Goal: Task Accomplishment & Management: Manage account settings

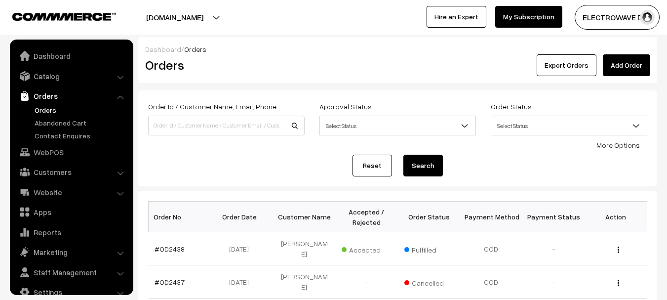
scroll to position [16, 0]
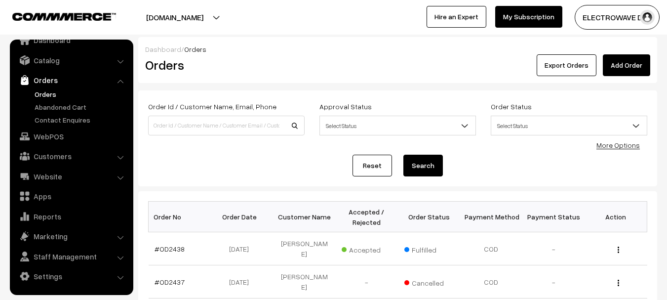
click at [56, 93] on link "Orders" at bounding box center [81, 94] width 98 height 10
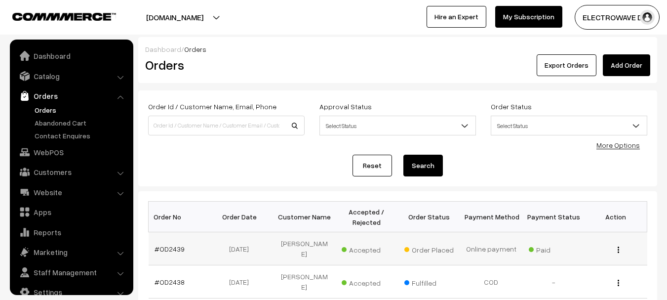
scroll to position [16, 0]
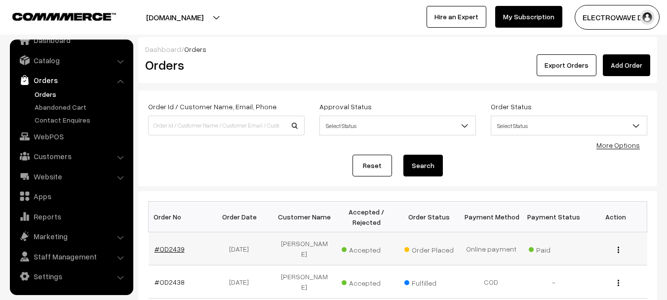
click at [175, 245] on link "#OD2439" at bounding box center [170, 249] width 30 height 8
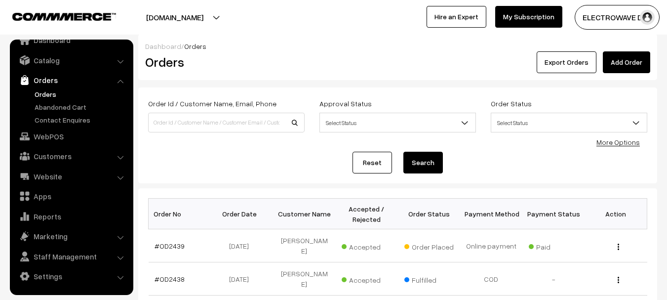
scroll to position [198, 0]
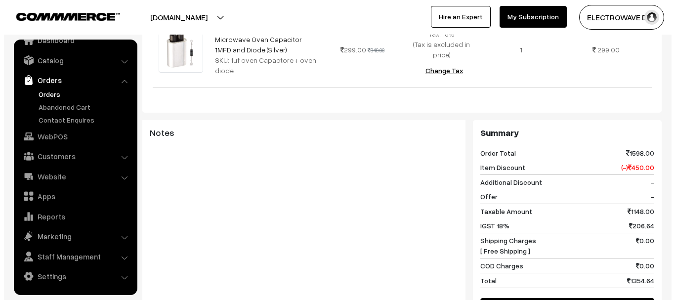
scroll to position [543, 0]
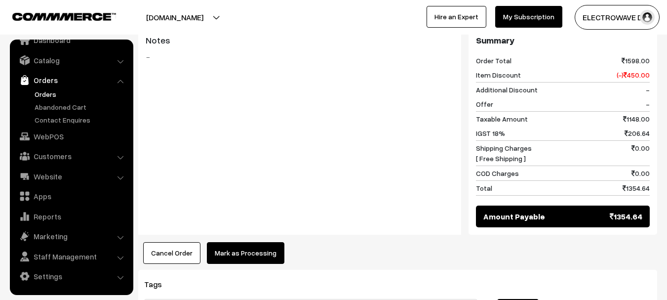
click at [245, 242] on button "Mark as Processing" at bounding box center [246, 253] width 78 height 22
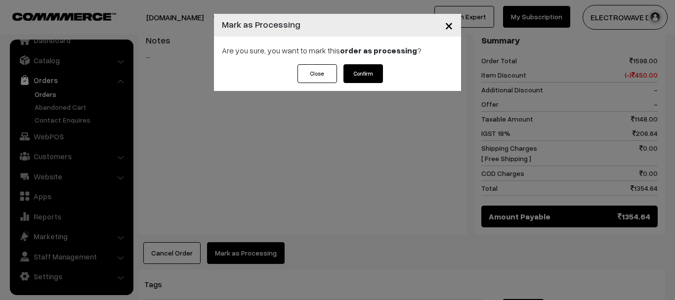
click at [374, 70] on button "Confirm" at bounding box center [363, 73] width 40 height 19
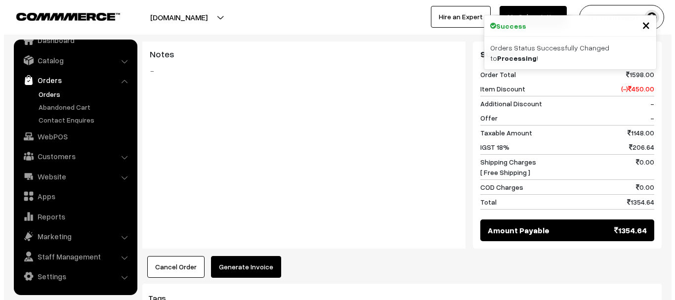
scroll to position [593, 0]
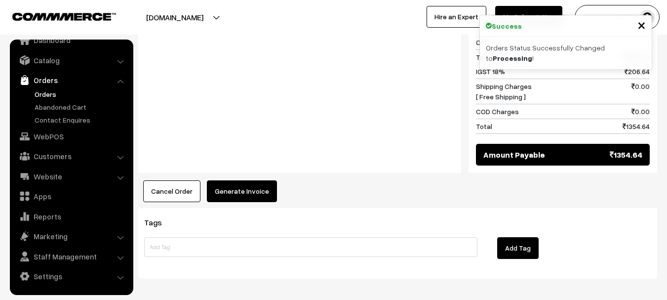
click at [235, 180] on button "Generate Invoice" at bounding box center [242, 191] width 70 height 22
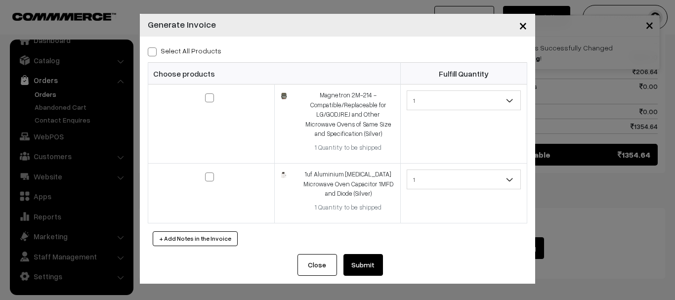
click at [154, 49] on span at bounding box center [152, 51] width 9 height 9
click at [154, 49] on input "Select All Products" at bounding box center [151, 50] width 6 height 6
checkbox input "true"
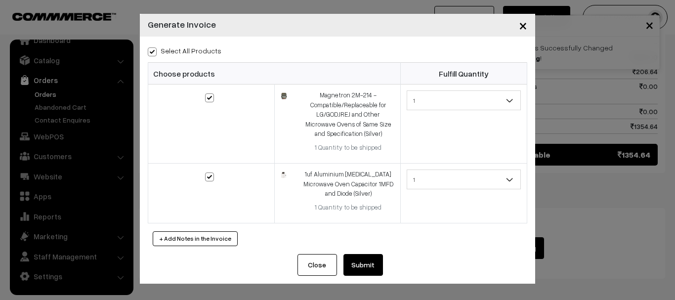
click at [369, 269] on button "Submit" at bounding box center [363, 265] width 40 height 22
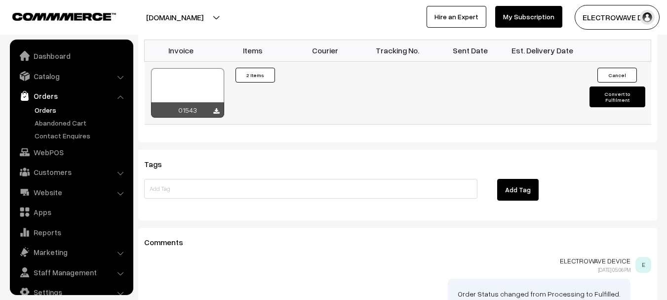
scroll to position [16, 0]
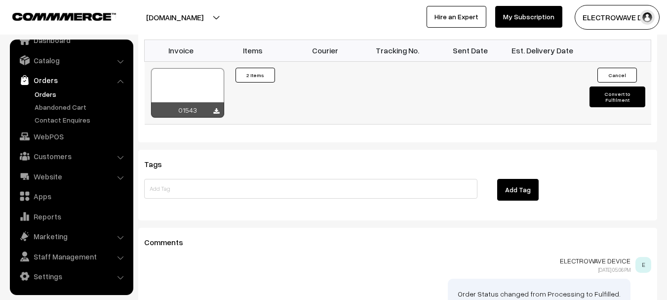
click at [203, 68] on div at bounding box center [187, 92] width 73 height 49
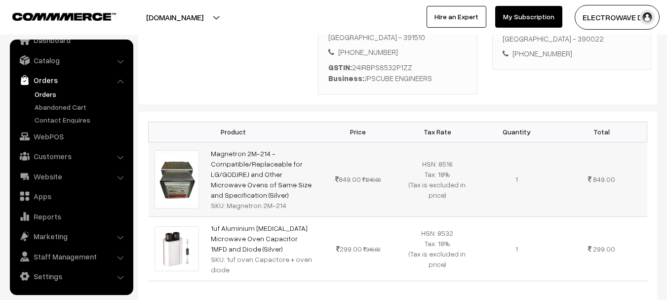
scroll to position [160, 0]
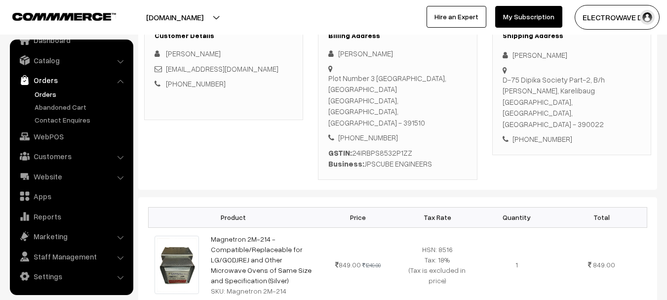
click at [594, 100] on div "D-75 Dipika Society Part-2, B/h Kesav Udhyan, Karelibaug Vadodara, Gujarat, Ind…" at bounding box center [572, 102] width 138 height 56
copy div "390022"
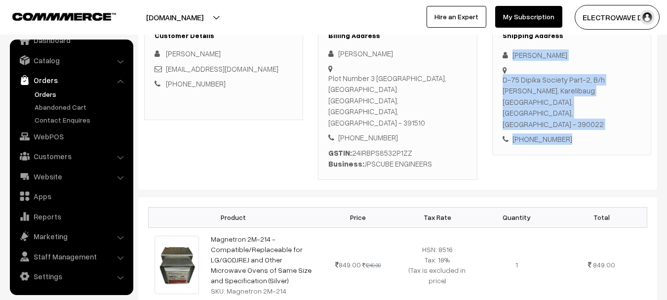
copy div "Shalin Sapra D-75 Dipika Society Part-2, B/h Kesav Udhyan, Karelibaug Vadodara,…"
drag, startPoint x: 508, startPoint y: 49, endPoint x: 587, endPoint y: 117, distance: 104.1
click at [587, 117] on div "Shipping Address Shalin Sapra D-75 Dipika Society Part-2, B/h Kesav Udhyan, Kar…" at bounding box center [572, 88] width 159 height 134
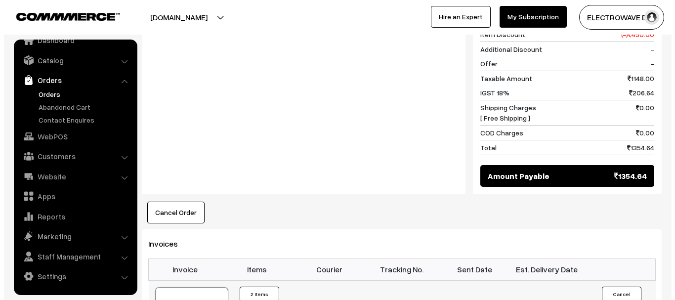
scroll to position [654, 0]
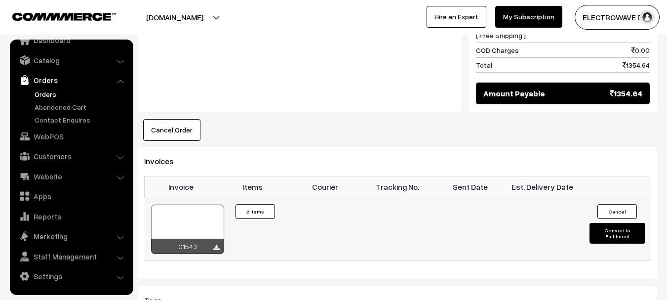
click at [607, 223] on button "Convert to Fulfilment" at bounding box center [618, 233] width 56 height 21
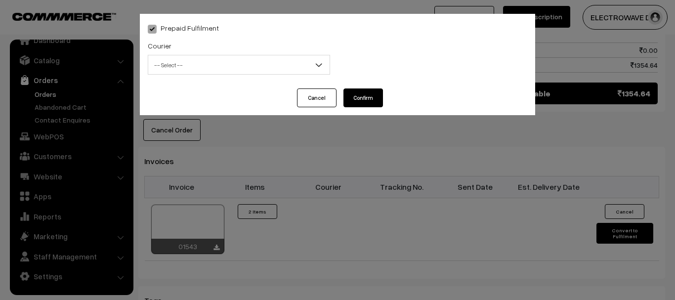
click at [245, 66] on span "-- Select --" at bounding box center [238, 64] width 181 height 17
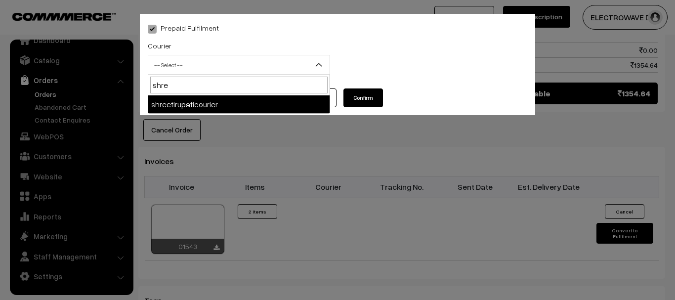
type input "shree"
select select "8"
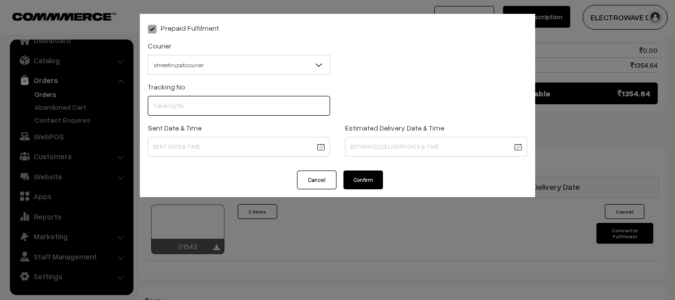
click at [239, 104] on input "text" at bounding box center [239, 106] width 182 height 20
type input "374800042301"
click at [285, 160] on div "Prepaid Fulfilment Courier -- Select -- BlueDart Xpressbees Delhivery Speed Pos…" at bounding box center [337, 92] width 395 height 157
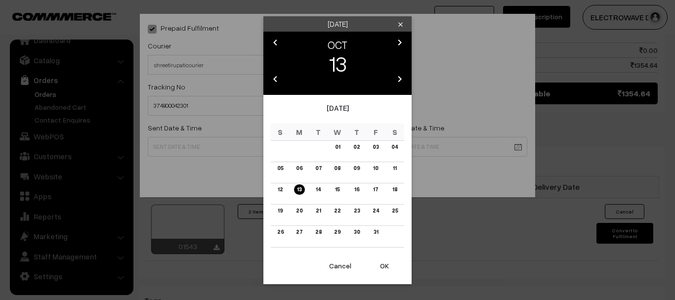
click at [389, 272] on button "OK" at bounding box center [385, 266] width 40 height 22
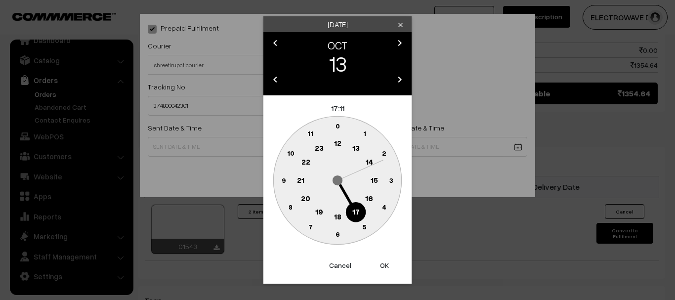
click at [389, 272] on button "OK" at bounding box center [385, 265] width 40 height 22
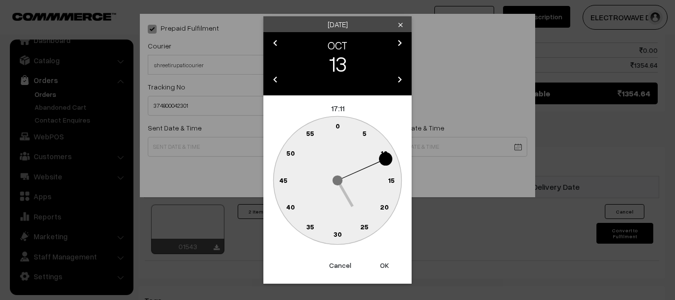
click at [388, 267] on button "OK" at bounding box center [385, 265] width 40 height 22
type input "13-10-2025 17:11"
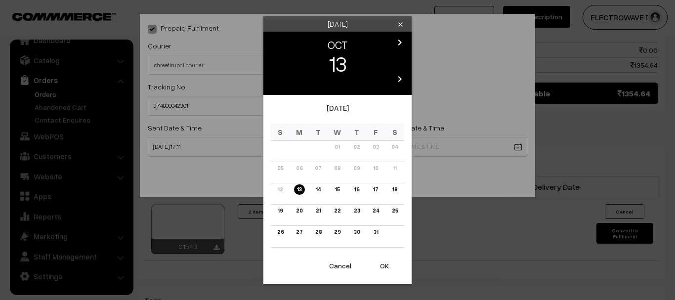
click at [378, 190] on link "17" at bounding box center [375, 189] width 11 height 10
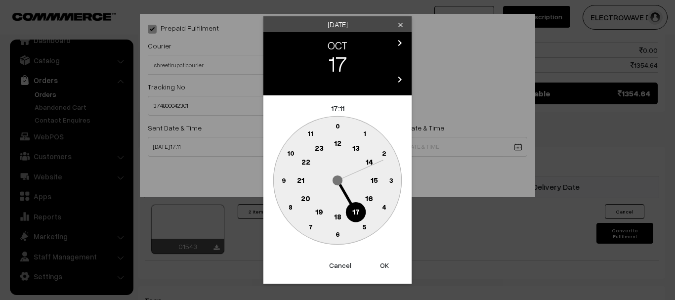
click at [378, 268] on button "OK" at bounding box center [385, 265] width 40 height 22
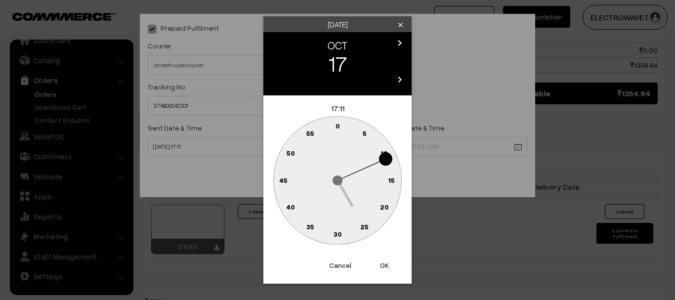
drag, startPoint x: 378, startPoint y: 267, endPoint x: 354, endPoint y: 195, distance: 76.1
click at [379, 266] on button "OK" at bounding box center [385, 265] width 40 height 22
type input "17-10-2025 17:11"
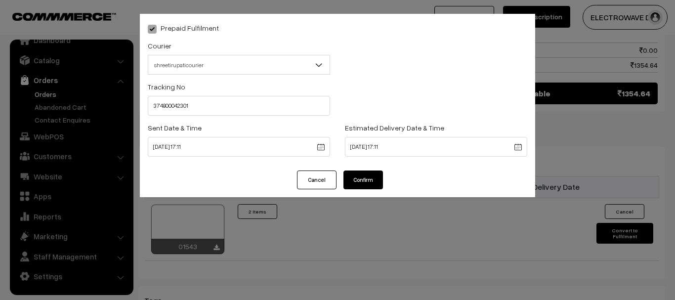
click at [351, 172] on button "Confirm" at bounding box center [363, 179] width 40 height 19
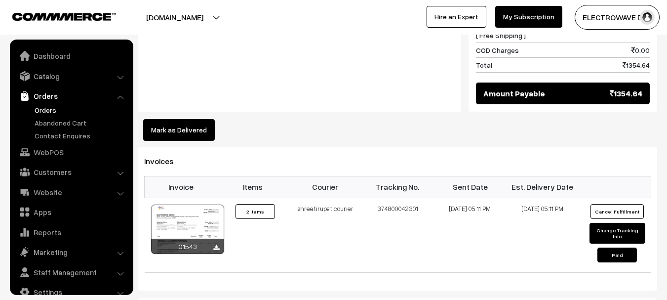
scroll to position [16, 0]
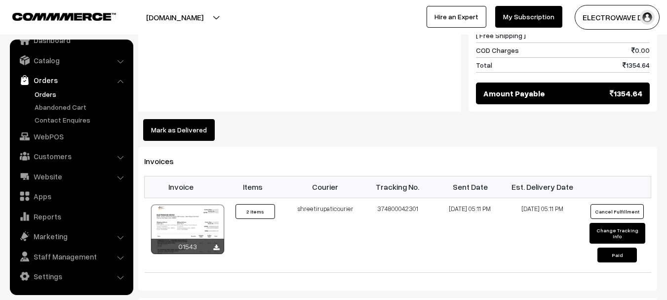
drag, startPoint x: 208, startPoint y: 16, endPoint x: 201, endPoint y: 34, distance: 18.8
click at [208, 19] on button "[DOMAIN_NAME]" at bounding box center [175, 17] width 126 height 25
click at [194, 35] on div "Notes -" at bounding box center [299, 8] width 323 height 207
click at [207, 17] on button "[DOMAIN_NAME]" at bounding box center [175, 17] width 126 height 25
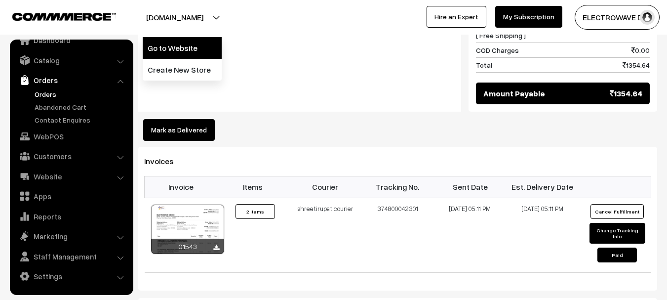
click at [196, 38] on link "Go to Website" at bounding box center [182, 48] width 79 height 22
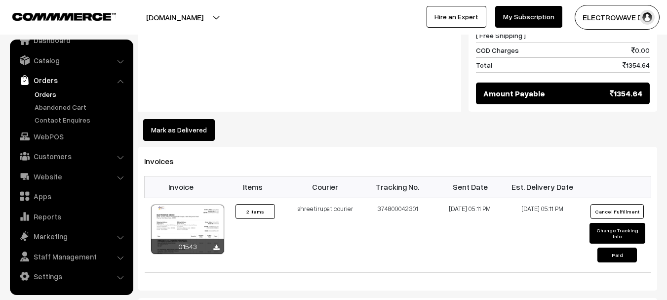
click at [48, 95] on link "Orders" at bounding box center [81, 94] width 98 height 10
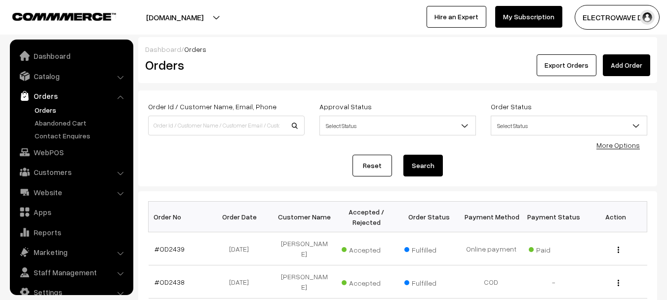
scroll to position [16, 0]
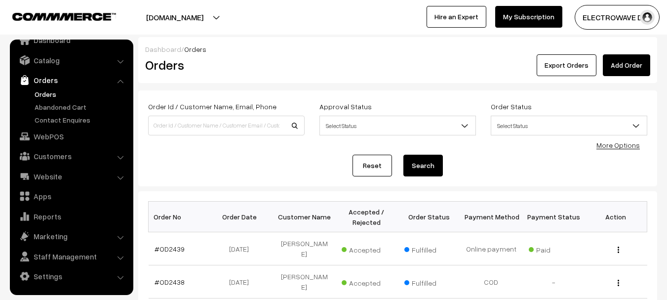
click at [52, 96] on link "Orders" at bounding box center [81, 94] width 98 height 10
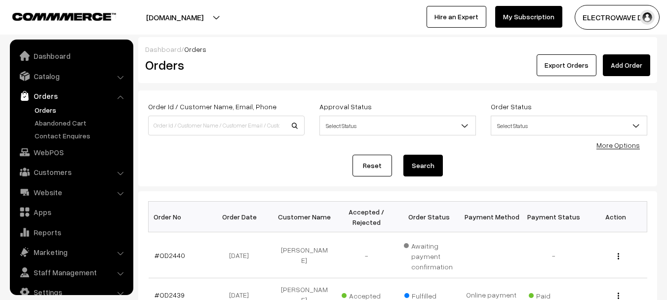
scroll to position [16, 0]
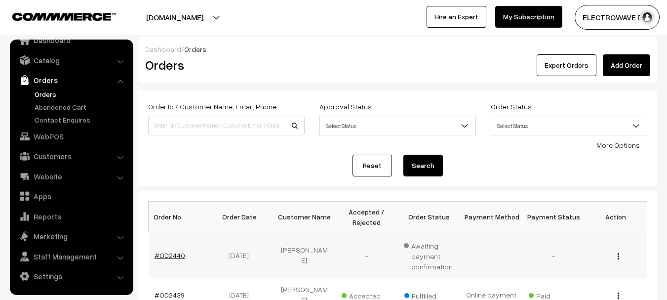
click at [161, 253] on link "#OD2440" at bounding box center [170, 255] width 31 height 8
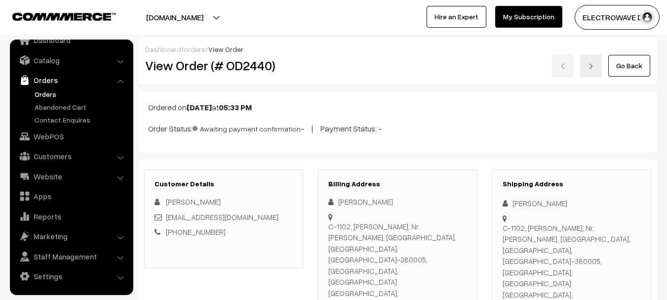
click at [49, 93] on link "Orders" at bounding box center [81, 94] width 98 height 10
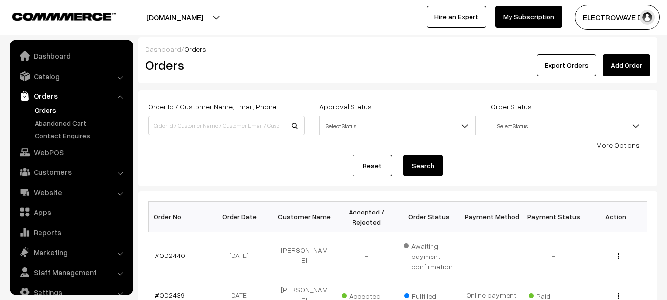
scroll to position [16, 0]
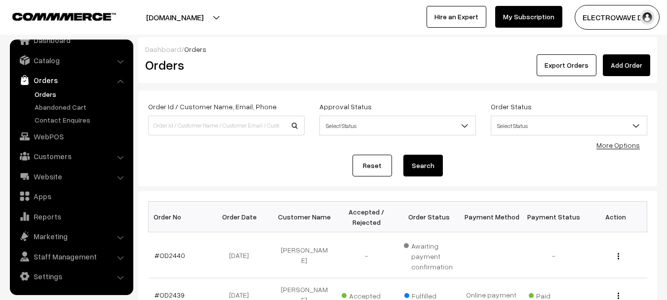
click at [206, 20] on button "[DOMAIN_NAME]" at bounding box center [175, 17] width 126 height 25
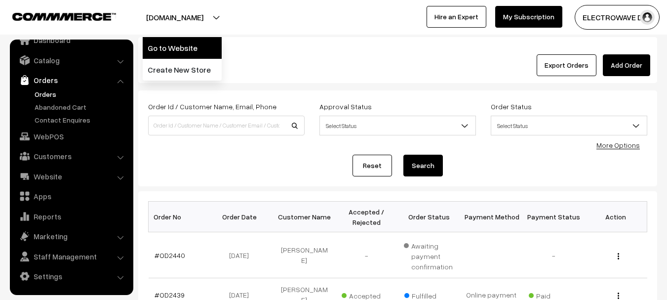
click at [193, 51] on link "Go to Website" at bounding box center [182, 48] width 79 height 22
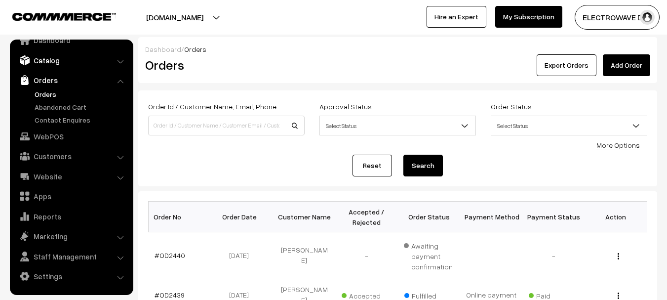
click at [51, 61] on link "Catalog" at bounding box center [71, 60] width 118 height 18
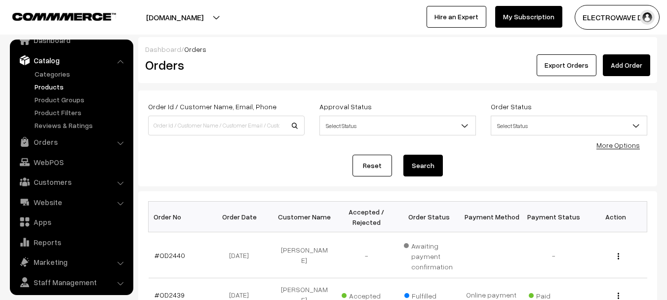
click at [39, 88] on link "Products" at bounding box center [81, 87] width 98 height 10
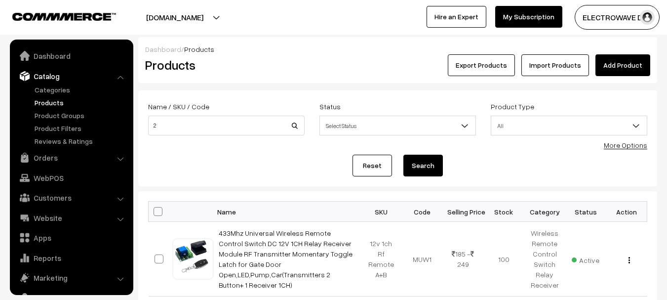
scroll to position [28, 0]
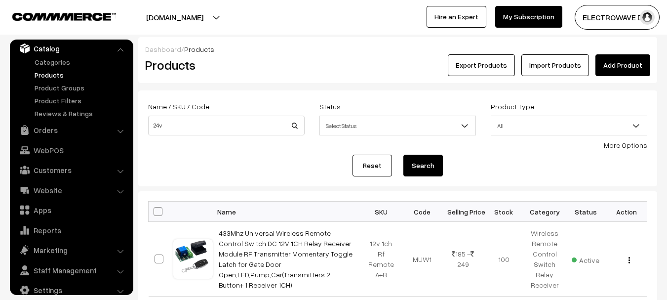
type input "24v"
click at [404, 155] on button "Search" at bounding box center [424, 166] width 40 height 22
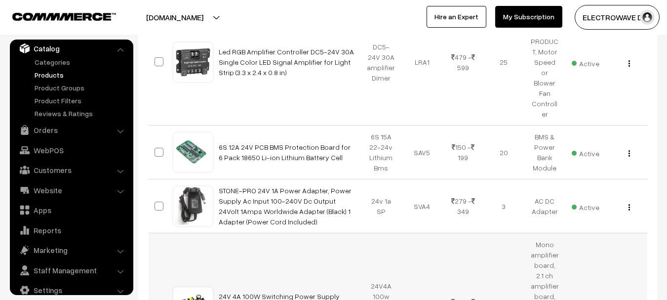
scroll to position [642, 0]
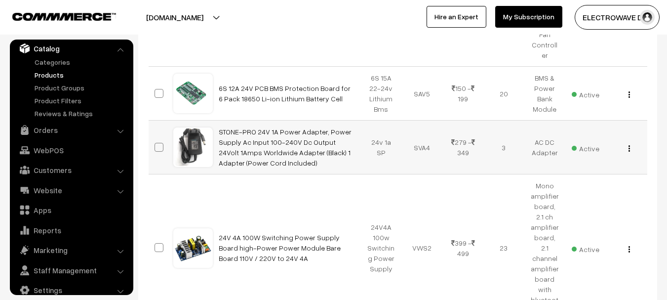
click at [630, 145] on img "button" at bounding box center [629, 148] width 1 height 6
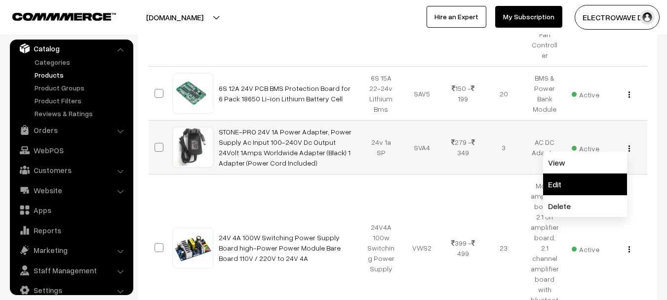
click at [569, 173] on link "Edit" at bounding box center [585, 184] width 84 height 22
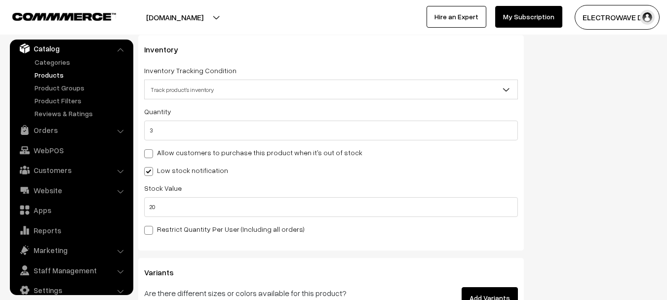
scroll to position [1334, 0]
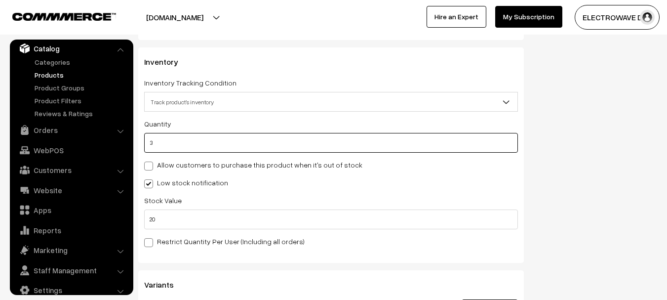
type input "20"
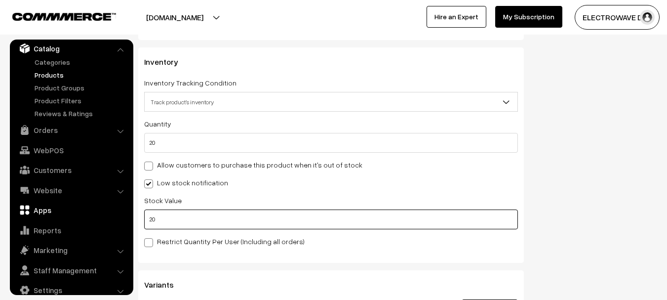
drag, startPoint x: 182, startPoint y: 219, endPoint x: 103, endPoint y: 217, distance: 79.1
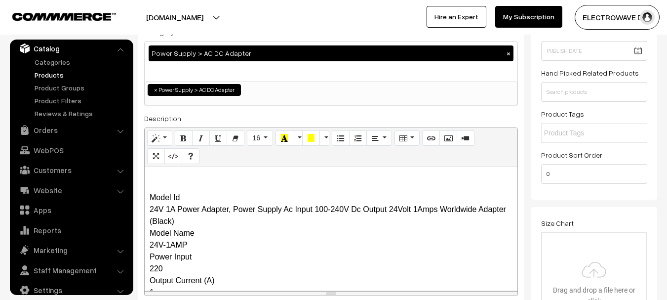
scroll to position [0, 0]
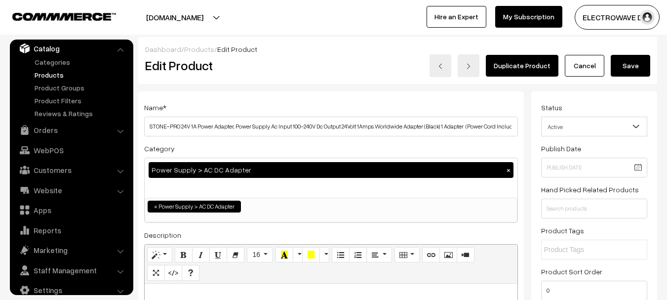
type input "5"
click at [641, 64] on button "Save" at bounding box center [631, 66] width 40 height 22
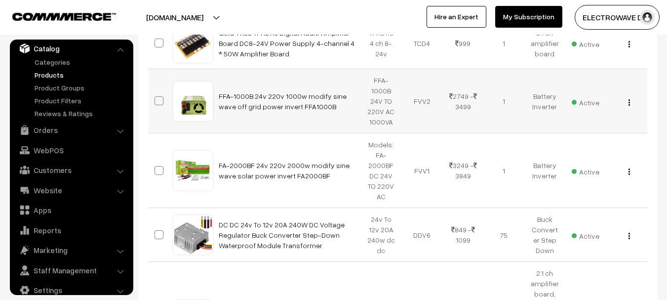
scroll to position [198, 0]
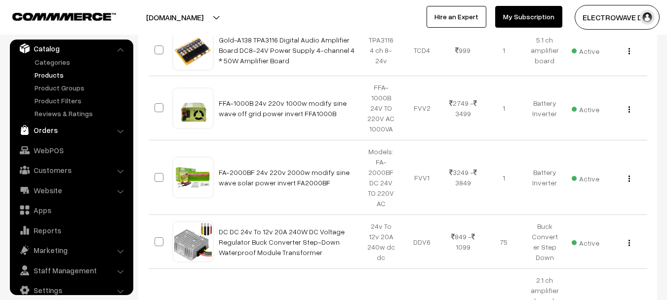
click at [44, 125] on link "Orders" at bounding box center [71, 130] width 118 height 18
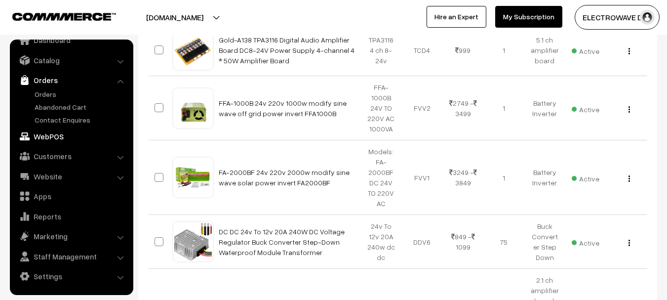
scroll to position [16, 0]
click at [50, 94] on link "Orders" at bounding box center [81, 94] width 98 height 10
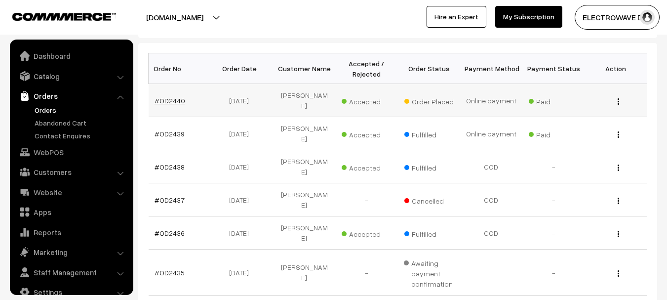
scroll to position [16, 0]
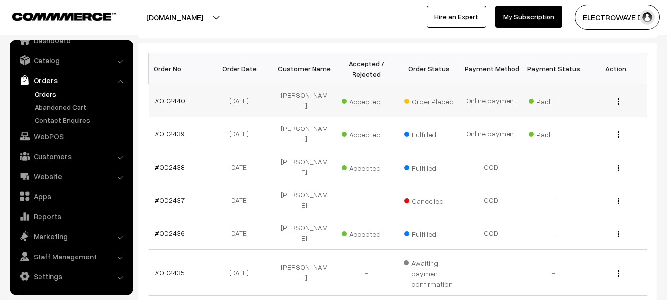
click at [168, 96] on link "#OD2440" at bounding box center [170, 100] width 31 height 8
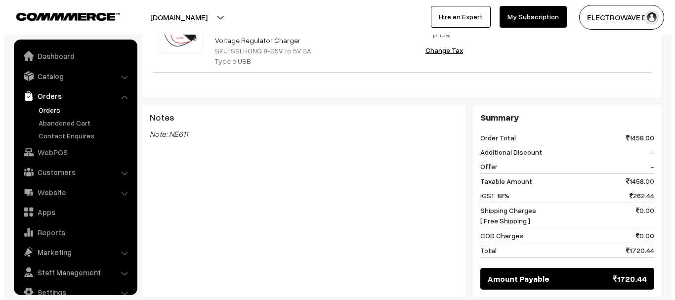
scroll to position [16, 0]
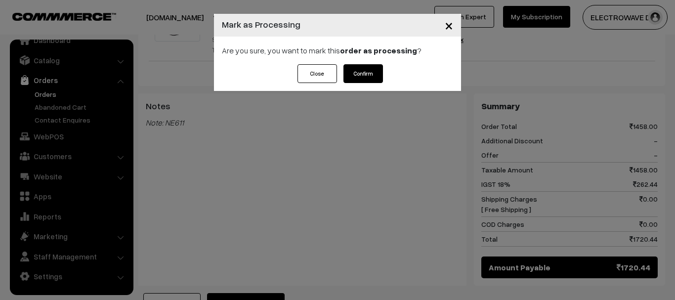
click at [369, 70] on button "Confirm" at bounding box center [363, 73] width 40 height 19
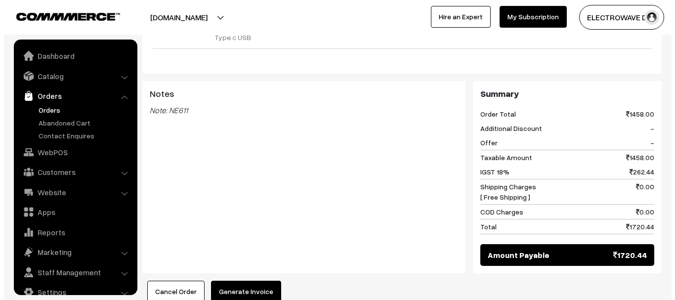
scroll to position [543, 0]
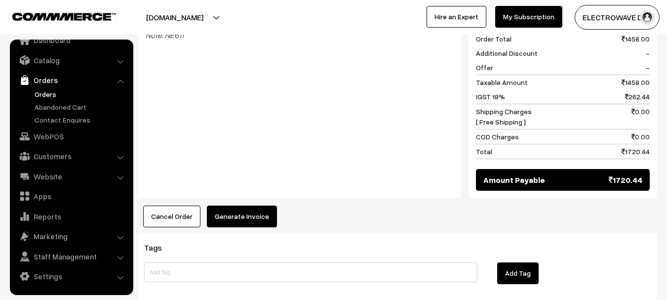
click at [248, 205] on button "Generate Invoice" at bounding box center [242, 216] width 70 height 22
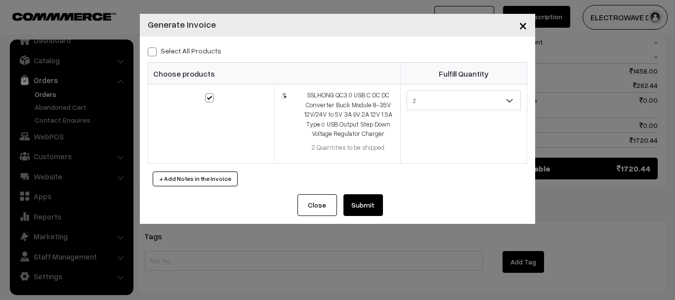
click at [361, 197] on button "Submit" at bounding box center [363, 205] width 40 height 22
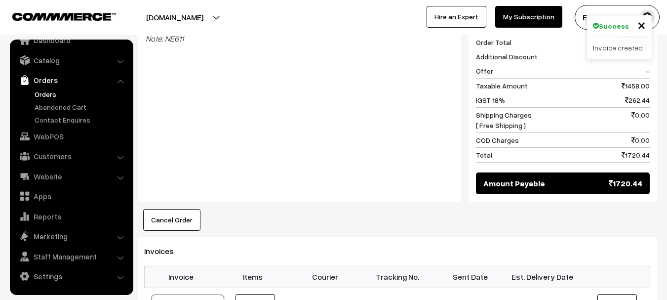
scroll to position [593, 0]
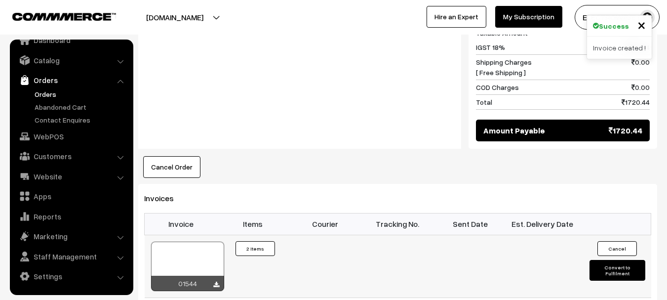
click at [189, 242] on div at bounding box center [187, 266] width 73 height 49
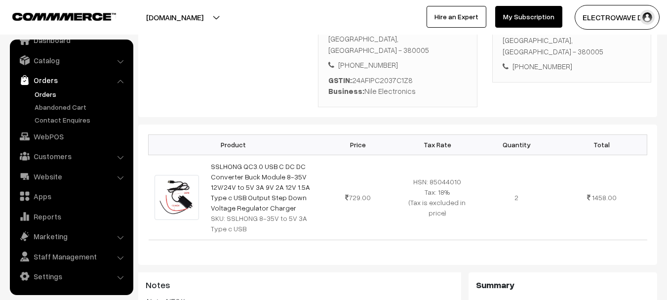
scroll to position [148, 0]
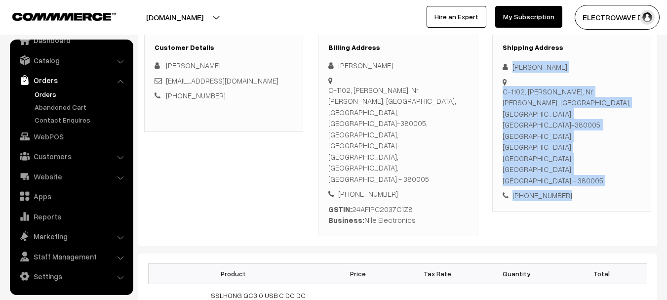
copy div "Shreyans Chopra C-1102, Shashwat Skyz, Nr. Ambalal Park, Mahavirnagar, Sabarmat…"
drag, startPoint x: 580, startPoint y: 148, endPoint x: 505, endPoint y: 64, distance: 112.3
click at [505, 64] on div "Shipping Address Shreyans Chopra C-1102, Shashwat Skyz, Nr. Ambalal Park, Mahav…" at bounding box center [572, 122] width 159 height 178
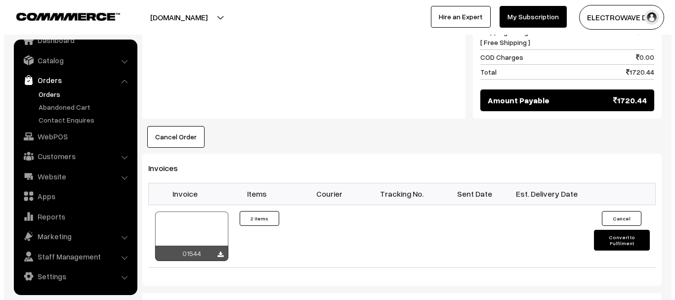
scroll to position [741, 0]
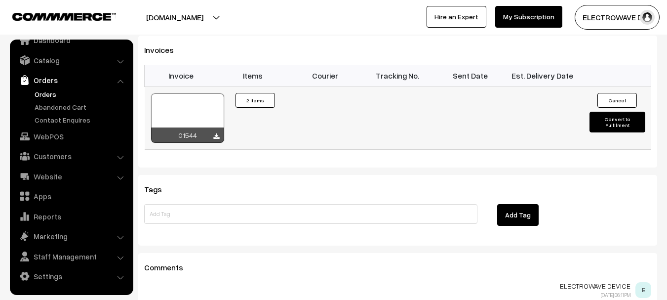
click at [602, 112] on button "Convert to Fulfilment" at bounding box center [618, 122] width 56 height 21
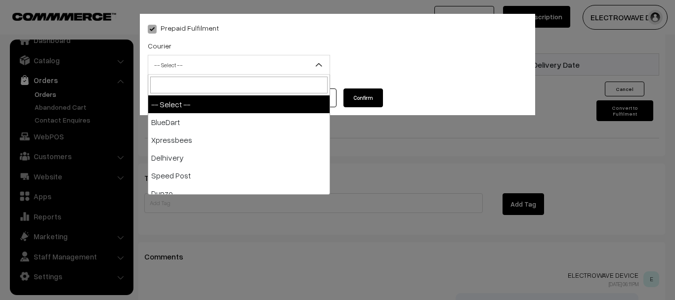
click at [168, 60] on span "-- Select --" at bounding box center [238, 64] width 181 height 17
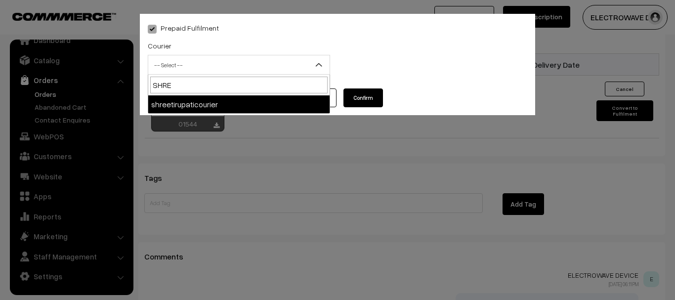
type input "SHREE"
select select "8"
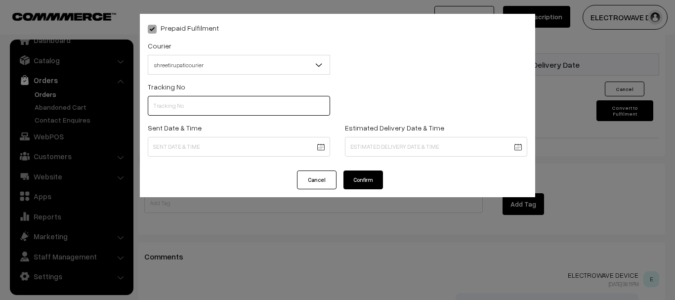
click at [210, 102] on input "text" at bounding box center [239, 106] width 182 height 20
type input "374800042304"
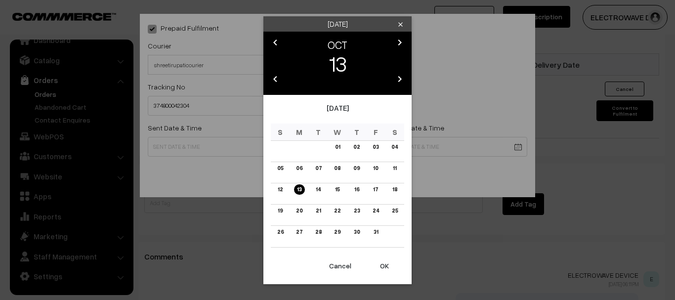
click at [382, 267] on button "OK" at bounding box center [385, 266] width 40 height 22
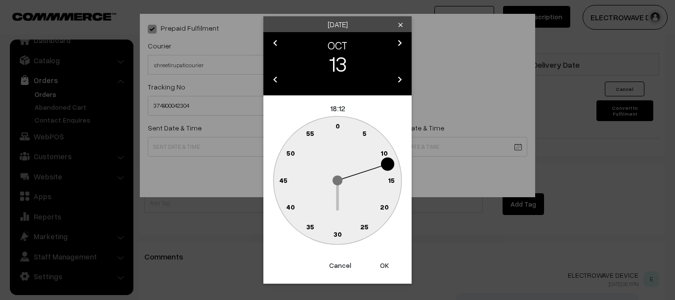
click at [382, 267] on button "OK" at bounding box center [385, 265] width 40 height 22
type input "13-10-2025 18:12"
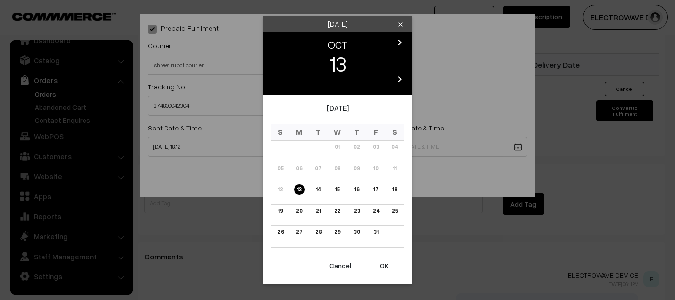
drag, startPoint x: 355, startPoint y: 190, endPoint x: 375, endPoint y: 268, distance: 81.1
click at [355, 191] on link "16" at bounding box center [356, 189] width 11 height 10
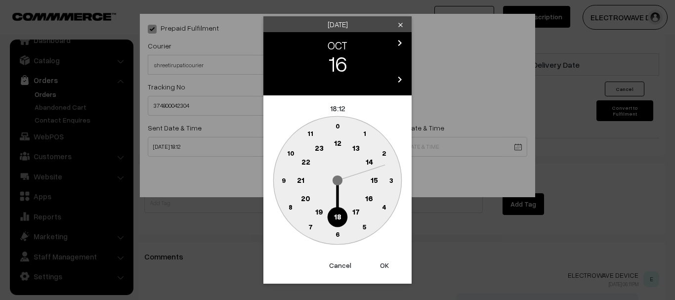
click at [384, 266] on button "OK" at bounding box center [385, 265] width 40 height 22
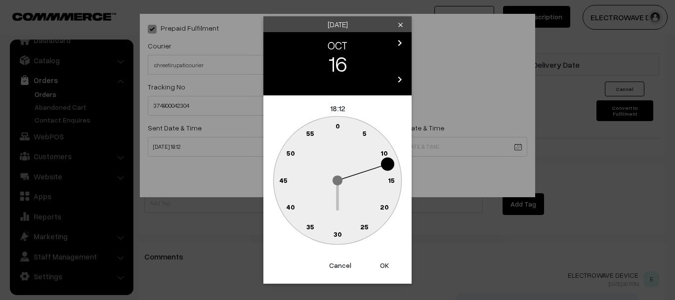
click at [384, 266] on button "OK" at bounding box center [385, 265] width 40 height 22
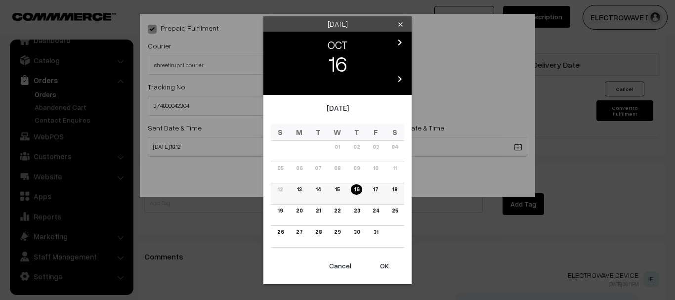
click at [376, 184] on td "17" at bounding box center [375, 193] width 19 height 21
drag, startPoint x: 373, startPoint y: 188, endPoint x: 375, endPoint y: 239, distance: 50.9
click at [373, 188] on link "17" at bounding box center [375, 189] width 11 height 10
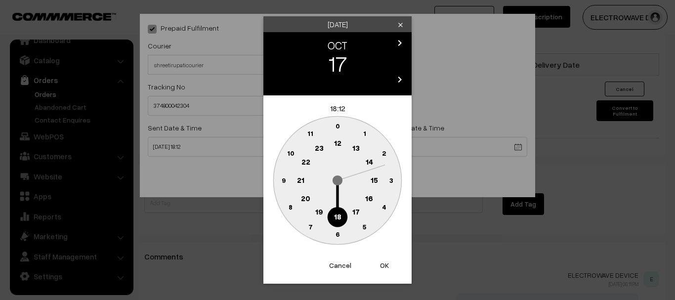
click at [382, 266] on button "OK" at bounding box center [385, 265] width 40 height 22
type input "17-10-2025 18:12"
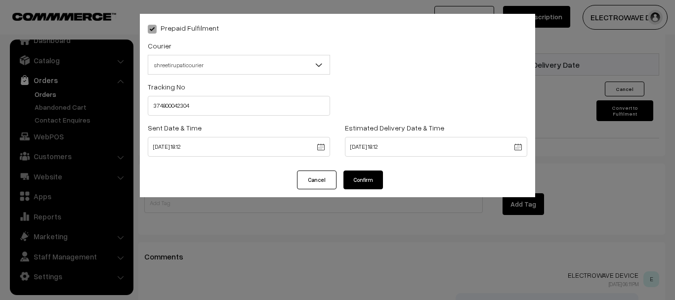
click at [371, 182] on button "Confirm" at bounding box center [363, 179] width 40 height 19
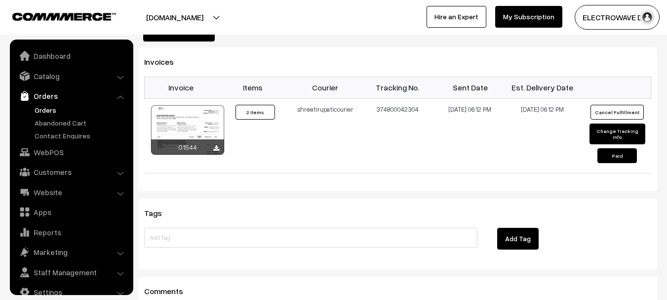
scroll to position [16, 0]
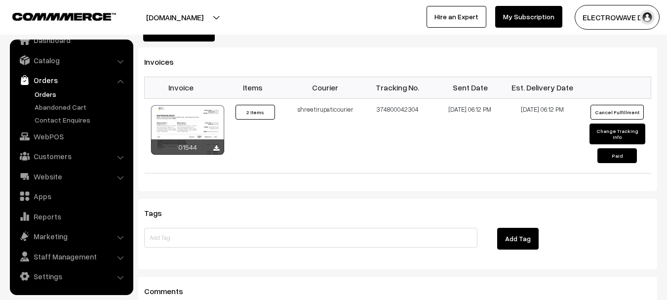
click at [48, 92] on link "Orders" at bounding box center [81, 94] width 98 height 10
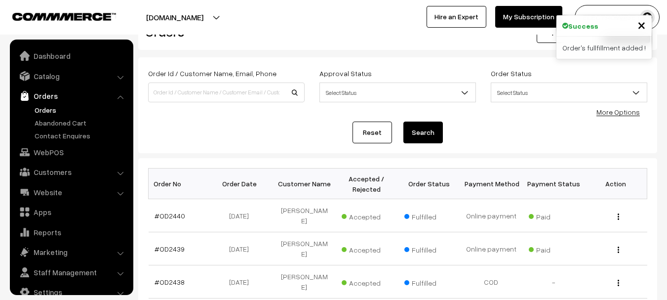
scroll to position [16, 0]
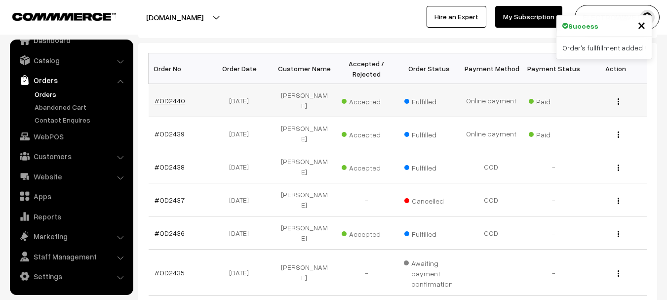
click at [169, 97] on link "#OD2440" at bounding box center [170, 100] width 31 height 8
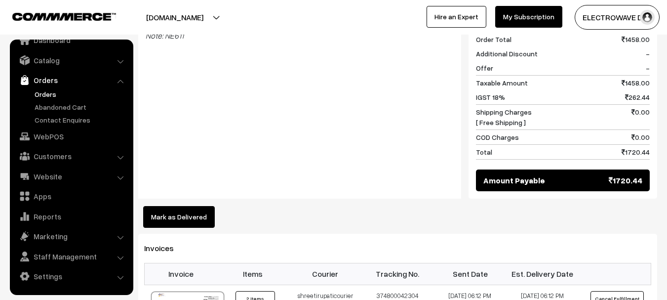
scroll to position [543, 0]
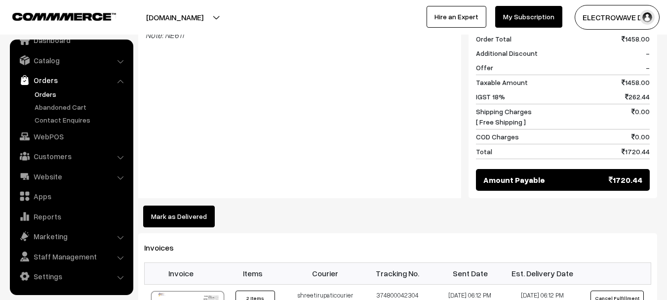
click at [50, 93] on link "Orders" at bounding box center [81, 94] width 98 height 10
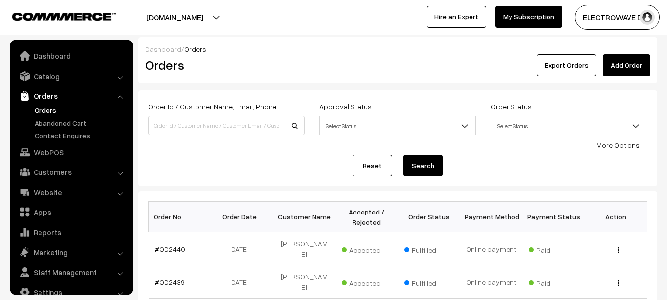
scroll to position [16, 0]
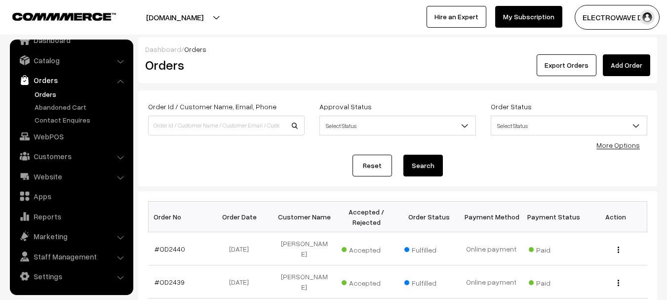
click at [191, 23] on button "[DOMAIN_NAME]" at bounding box center [175, 17] width 126 height 25
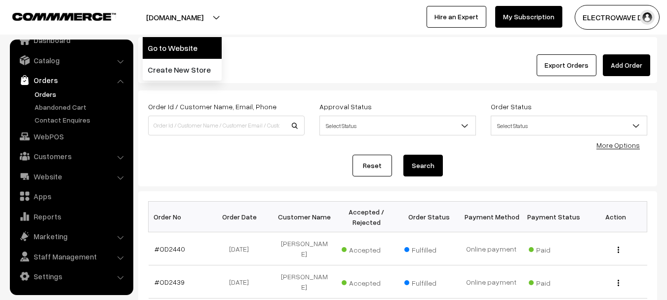
drag, startPoint x: 172, startPoint y: 49, endPoint x: 171, endPoint y: 44, distance: 5.0
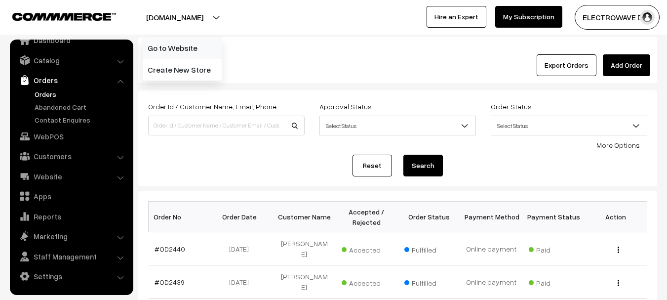
click at [172, 48] on link "Go to Website" at bounding box center [182, 48] width 79 height 22
click at [44, 94] on link "Orders" at bounding box center [81, 94] width 98 height 10
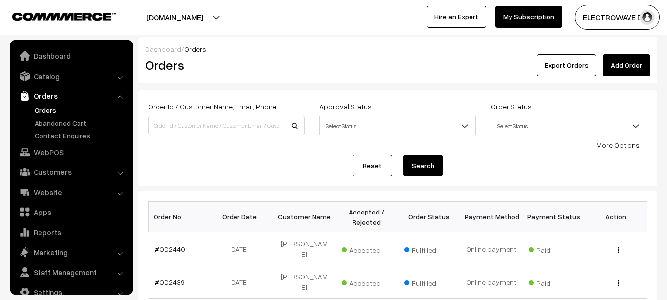
scroll to position [16, 0]
